Goal: Information Seeking & Learning: Learn about a topic

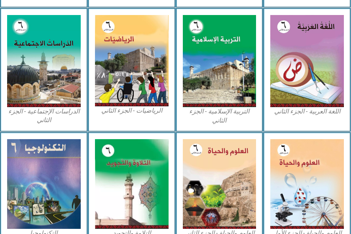
scroll to position [377, 0]
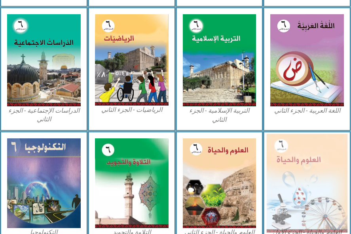
click at [297, 162] on img at bounding box center [307, 183] width 81 height 99
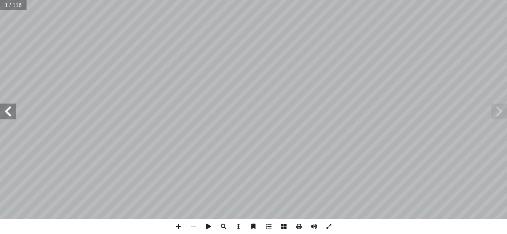
click at [8, 112] on span at bounding box center [8, 112] width 16 height 16
click at [15, 108] on span at bounding box center [8, 112] width 16 height 16
click at [12, 110] on span at bounding box center [8, 112] width 16 height 16
click at [10, 112] on span at bounding box center [8, 112] width 16 height 16
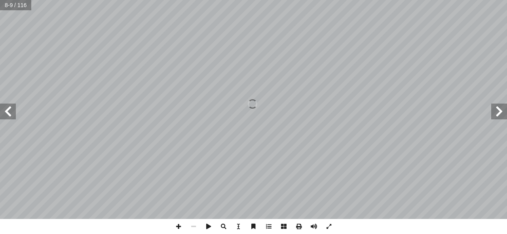
click at [7, 111] on span at bounding box center [8, 112] width 16 height 16
click at [8, 112] on span at bounding box center [8, 112] width 16 height 16
click at [6, 111] on span at bounding box center [8, 112] width 16 height 16
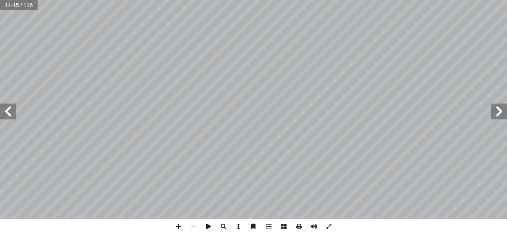
click at [6, 112] on span at bounding box center [8, 112] width 16 height 16
click at [8, 112] on span at bounding box center [8, 112] width 16 height 16
